Goal: Task Accomplishment & Management: Manage account settings

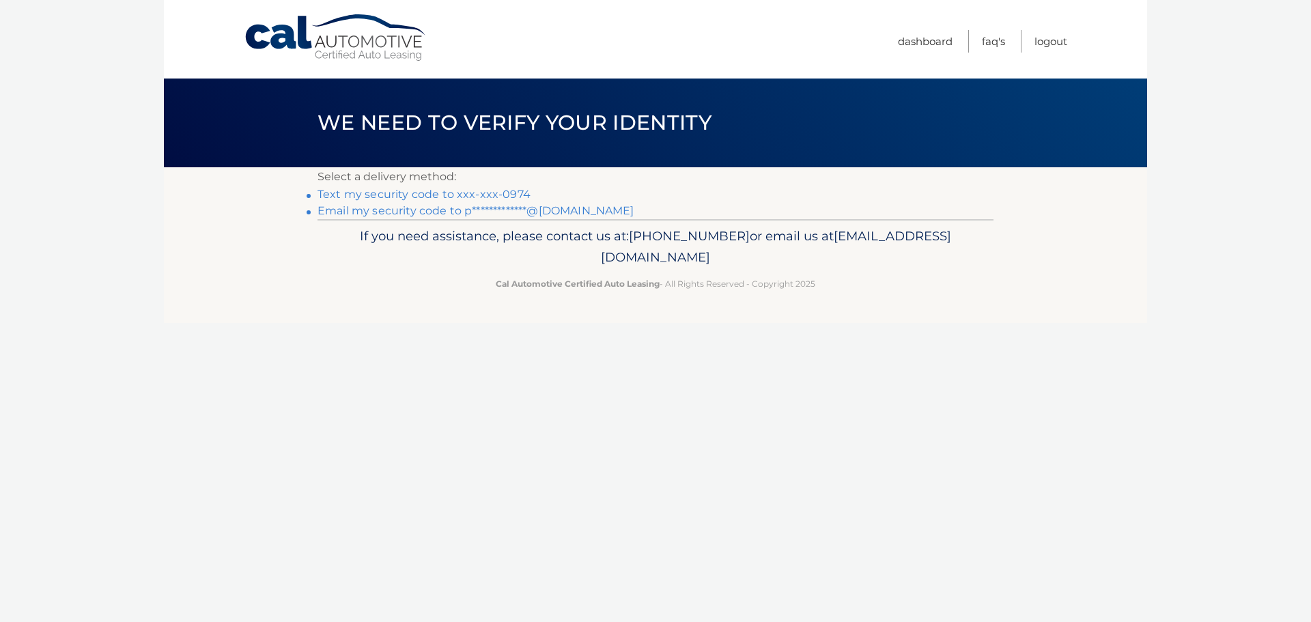
click at [494, 194] on link "Text my security code to xxx-xxx-0974" at bounding box center [424, 194] width 213 height 13
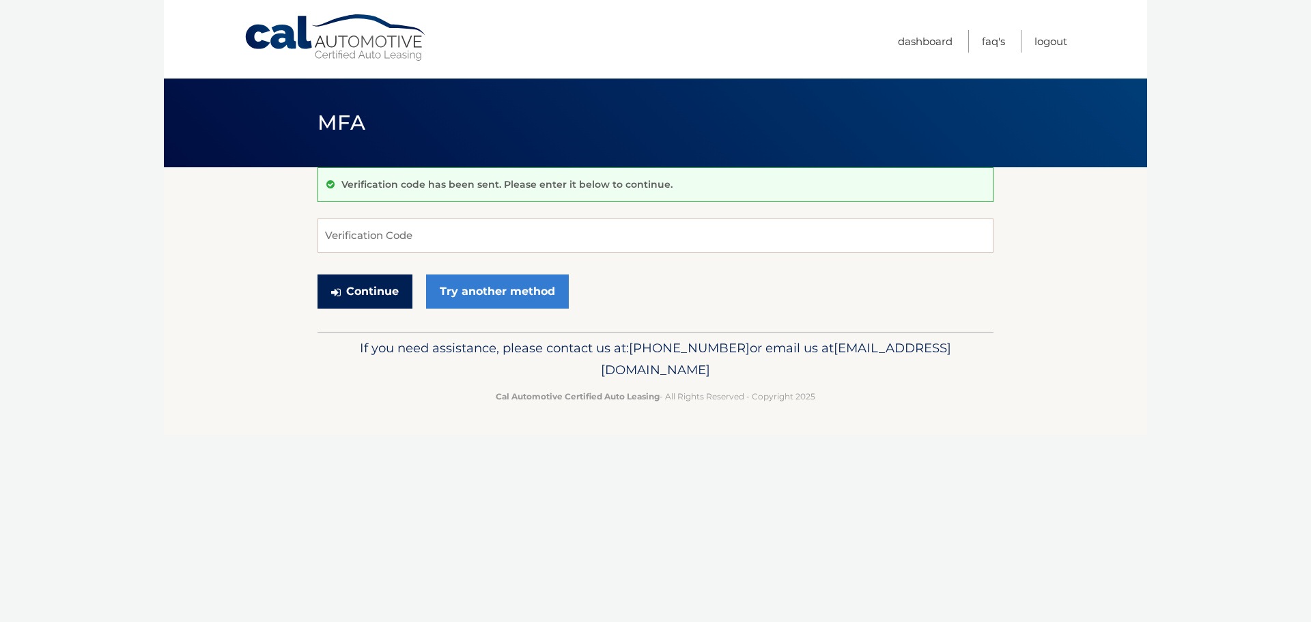
click at [369, 294] on button "Continue" at bounding box center [365, 292] width 95 height 34
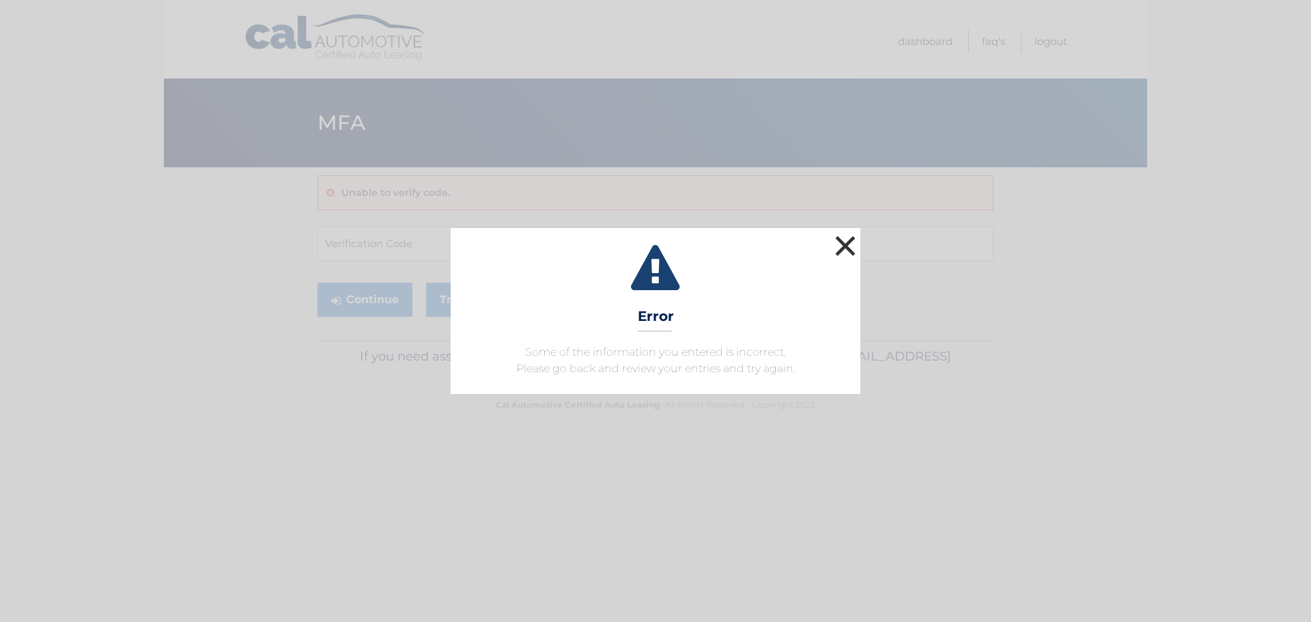
click at [851, 246] on button "×" at bounding box center [845, 245] width 27 height 27
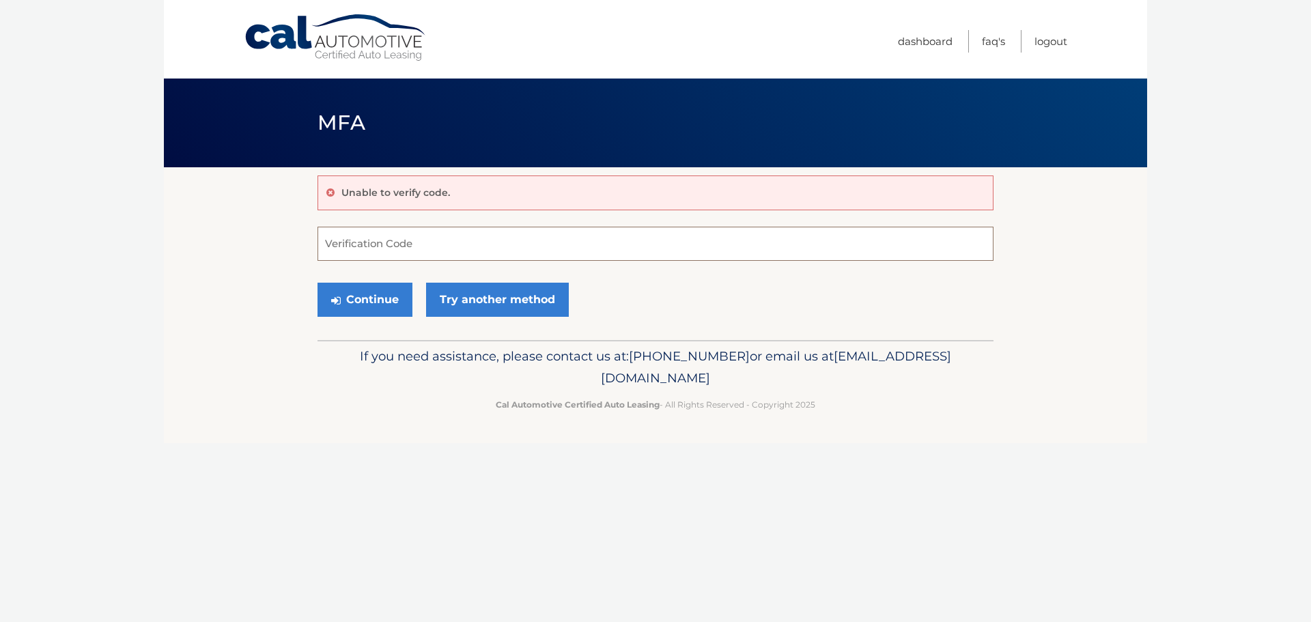
click at [544, 239] on input "Verification Code" at bounding box center [656, 244] width 676 height 34
type input "836431"
click at [361, 300] on button "Continue" at bounding box center [365, 300] width 95 height 34
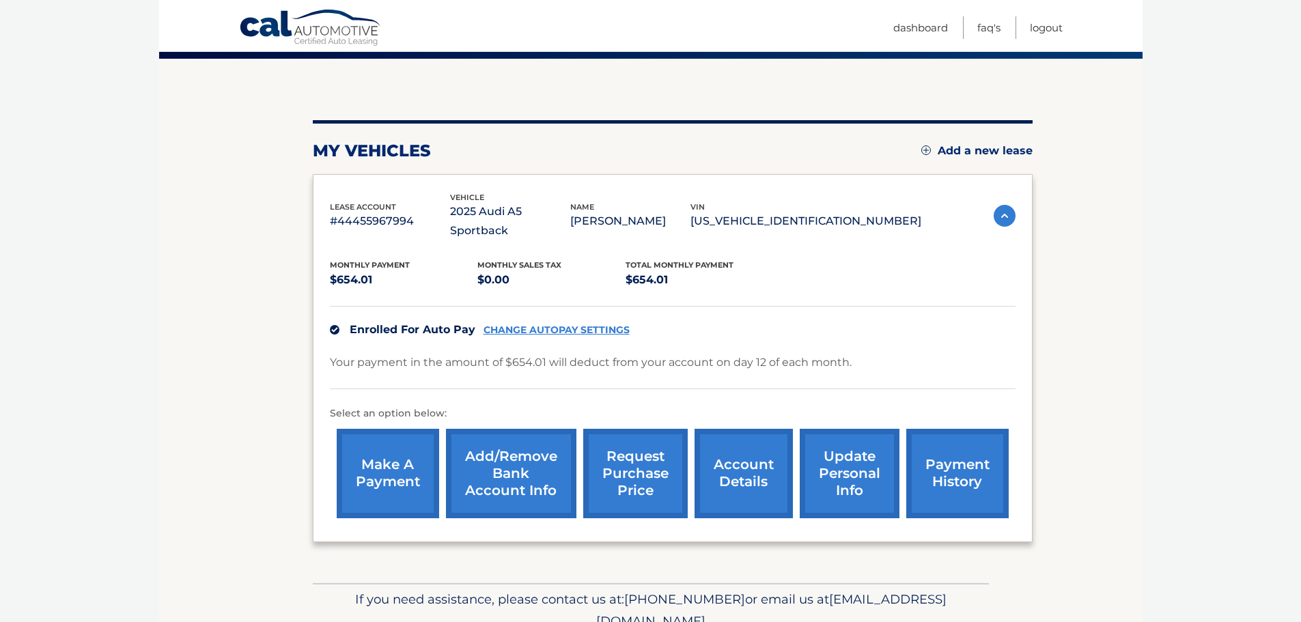
scroll to position [154, 0]
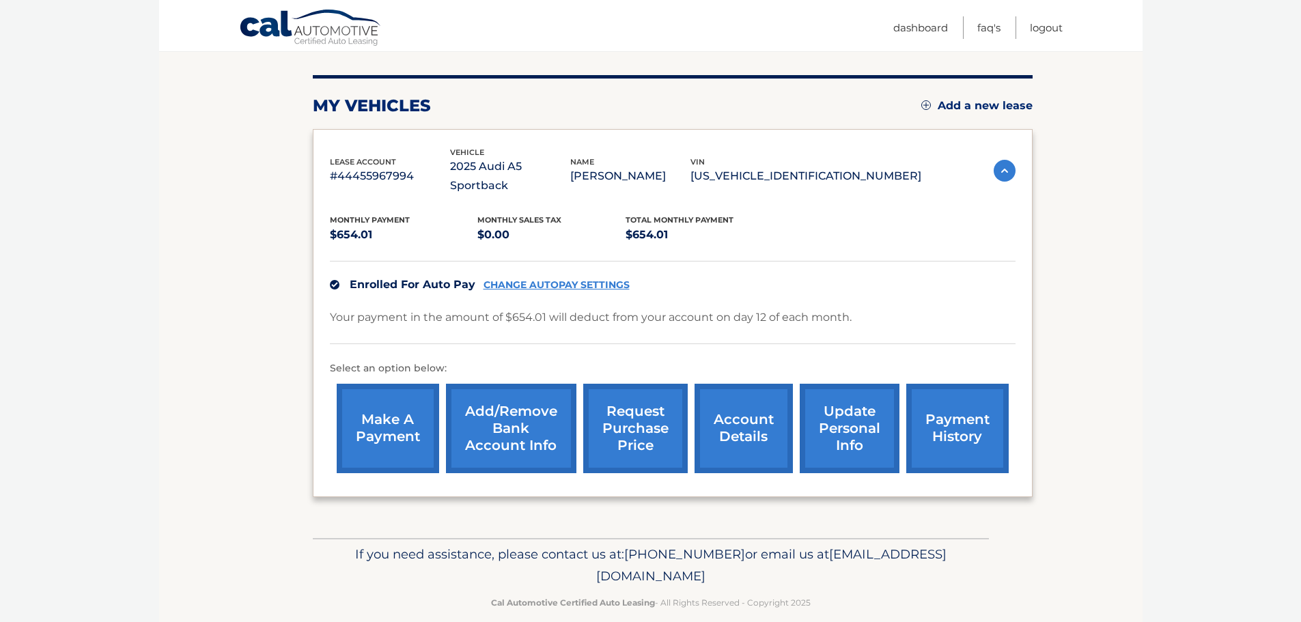
click at [398, 427] on link "make a payment" at bounding box center [388, 428] width 102 height 89
click at [613, 279] on link "CHANGE AUTOPAY SETTINGS" at bounding box center [557, 285] width 146 height 12
click at [515, 279] on link "CHANGE AUTOPAY SETTINGS" at bounding box center [557, 285] width 146 height 12
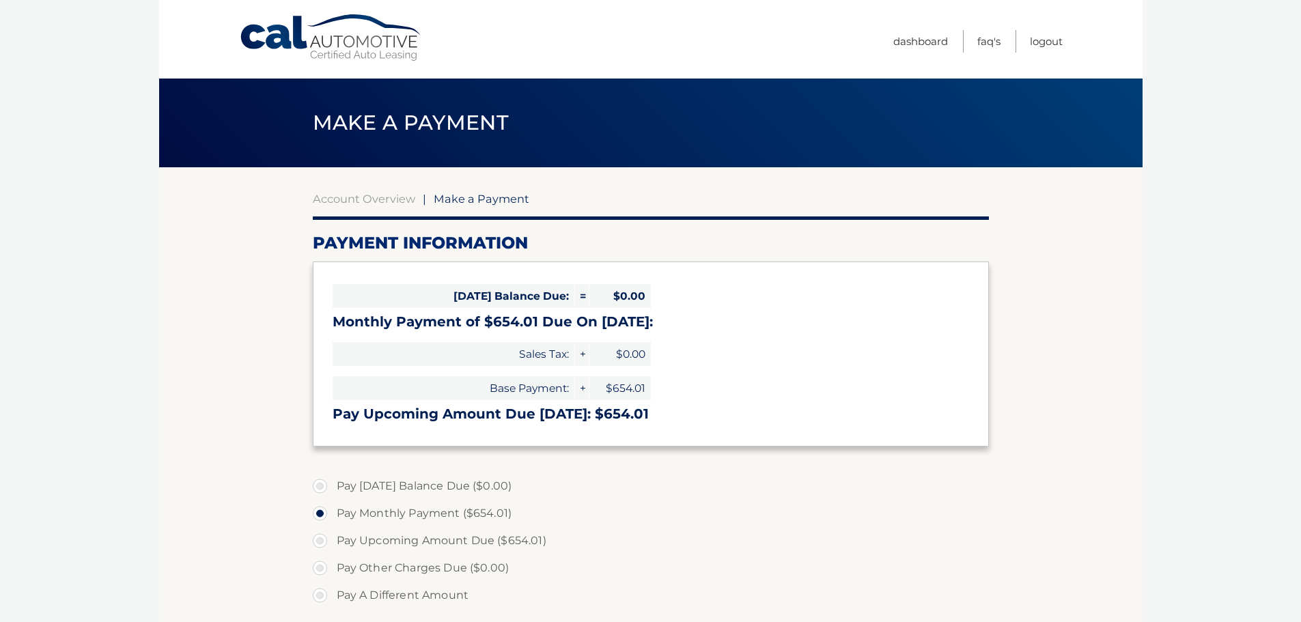
select select "YWJhMWJjOWQtNjRkZC00YTIyLWE0NDMtMDc2NDY2MTYwOTM3"
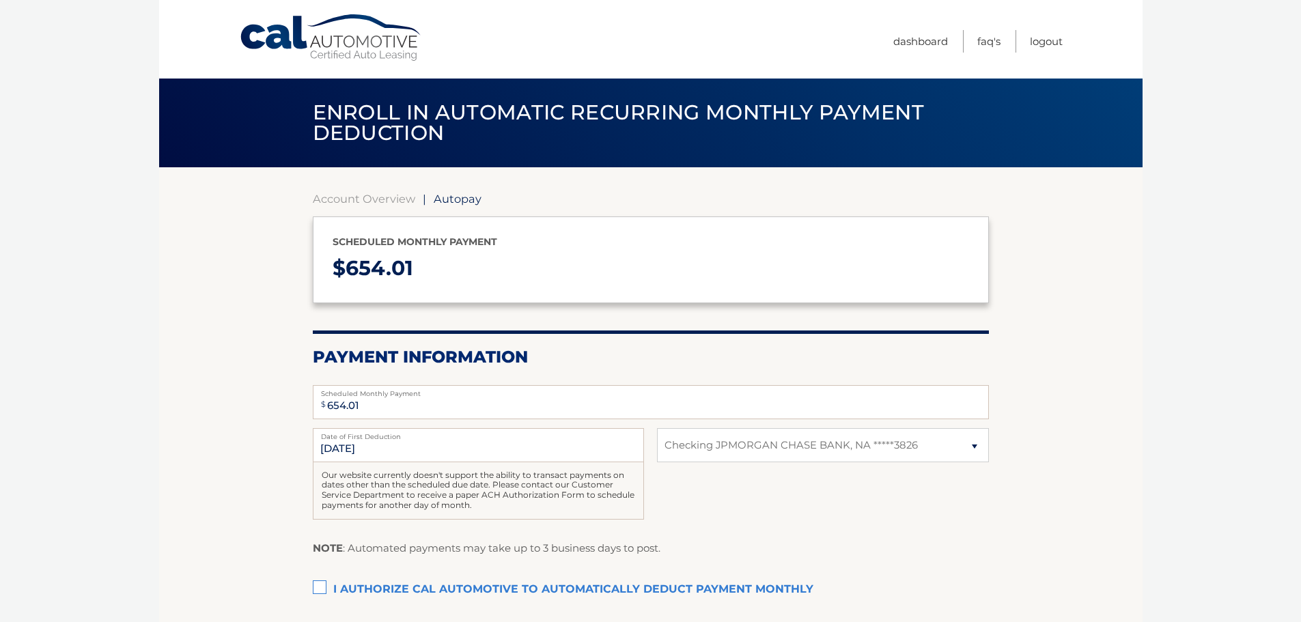
select select "YWJhMWJjOWQtNjRkZC00YTIyLWE0NDMtMDc2NDY2MTYwOTM3"
